Goal: Navigation & Orientation: Find specific page/section

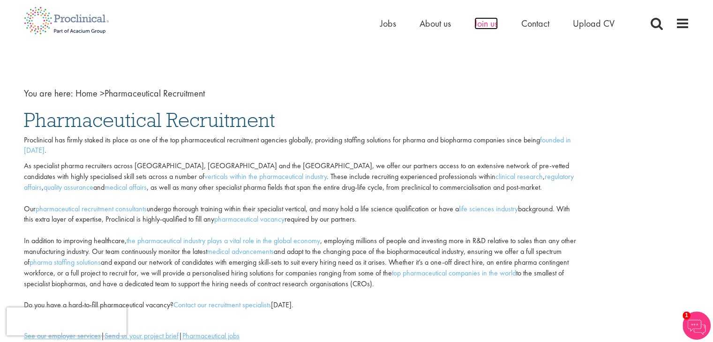
click at [487, 22] on span "Join us" at bounding box center [485, 23] width 23 height 12
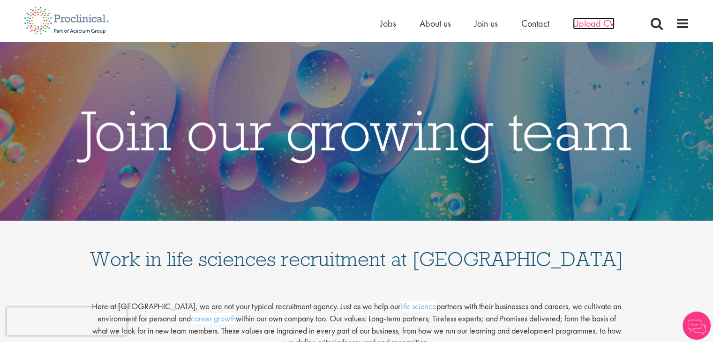
click at [594, 27] on span "Upload CV" at bounding box center [594, 23] width 42 height 12
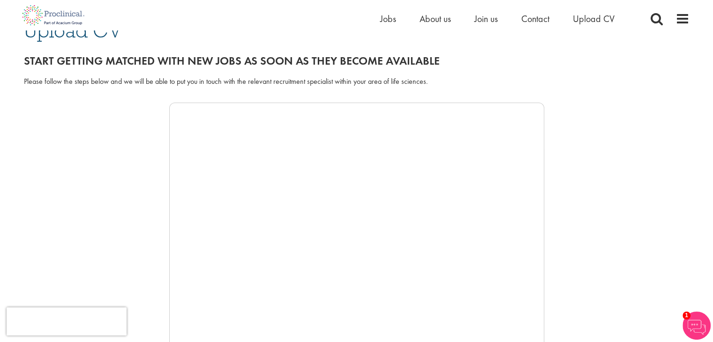
scroll to position [86, 0]
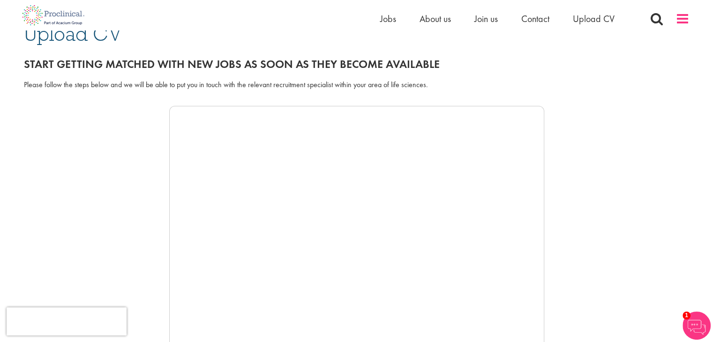
click at [680, 18] on span at bounding box center [682, 19] width 14 height 14
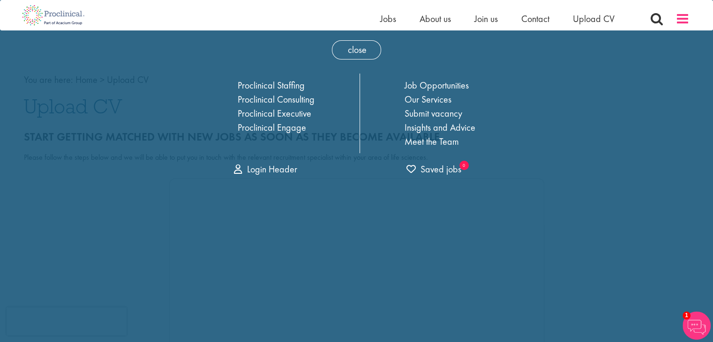
scroll to position [0, 0]
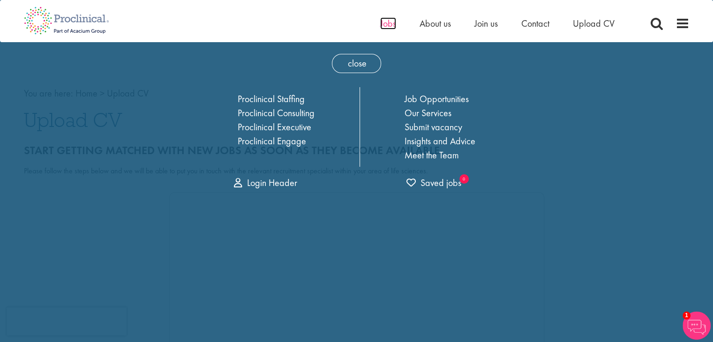
click at [391, 24] on span "Jobs" at bounding box center [388, 23] width 16 height 12
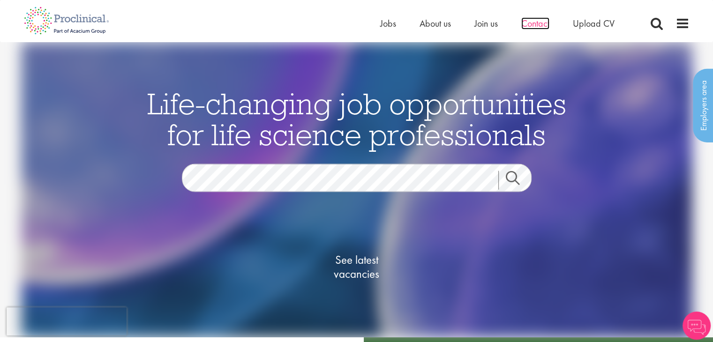
click at [538, 27] on span "Contact" at bounding box center [535, 23] width 28 height 12
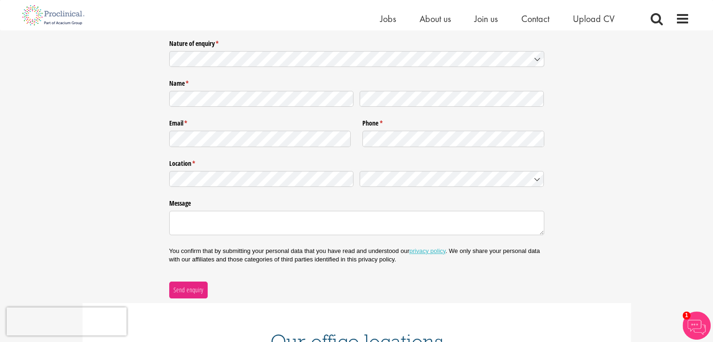
scroll to position [118, 0]
